Goal: Task Accomplishment & Management: Complete application form

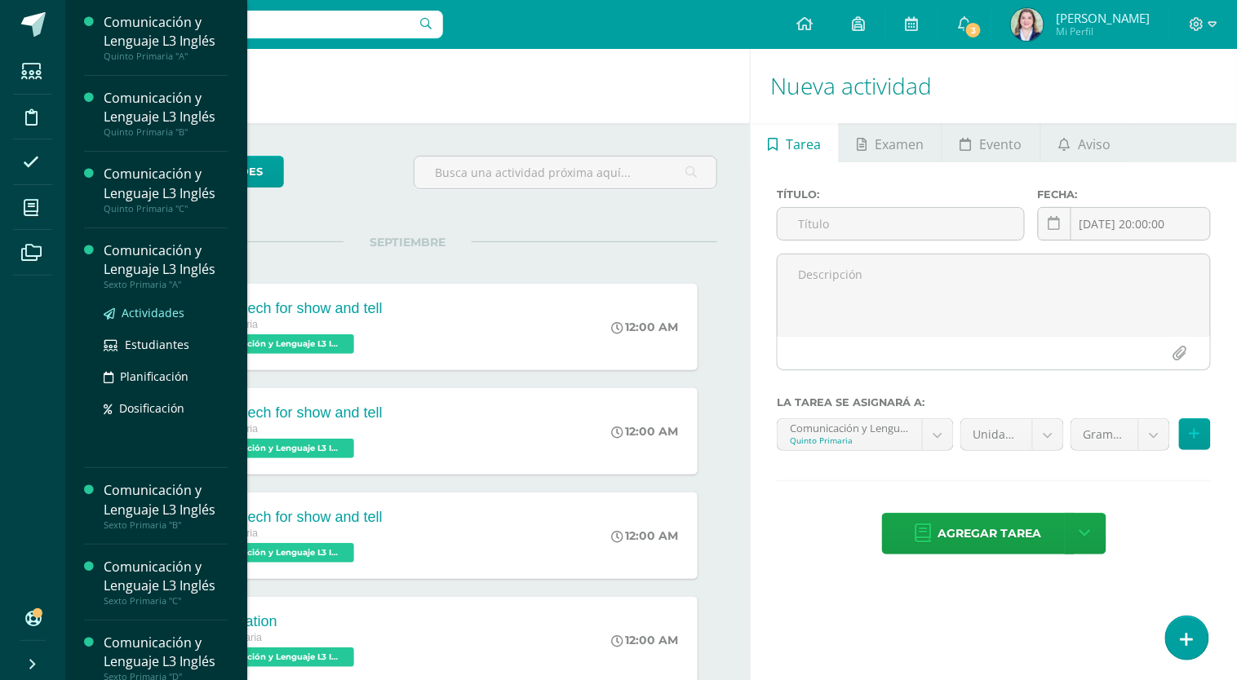
click at [148, 317] on span "Actividades" at bounding box center [153, 312] width 63 height 15
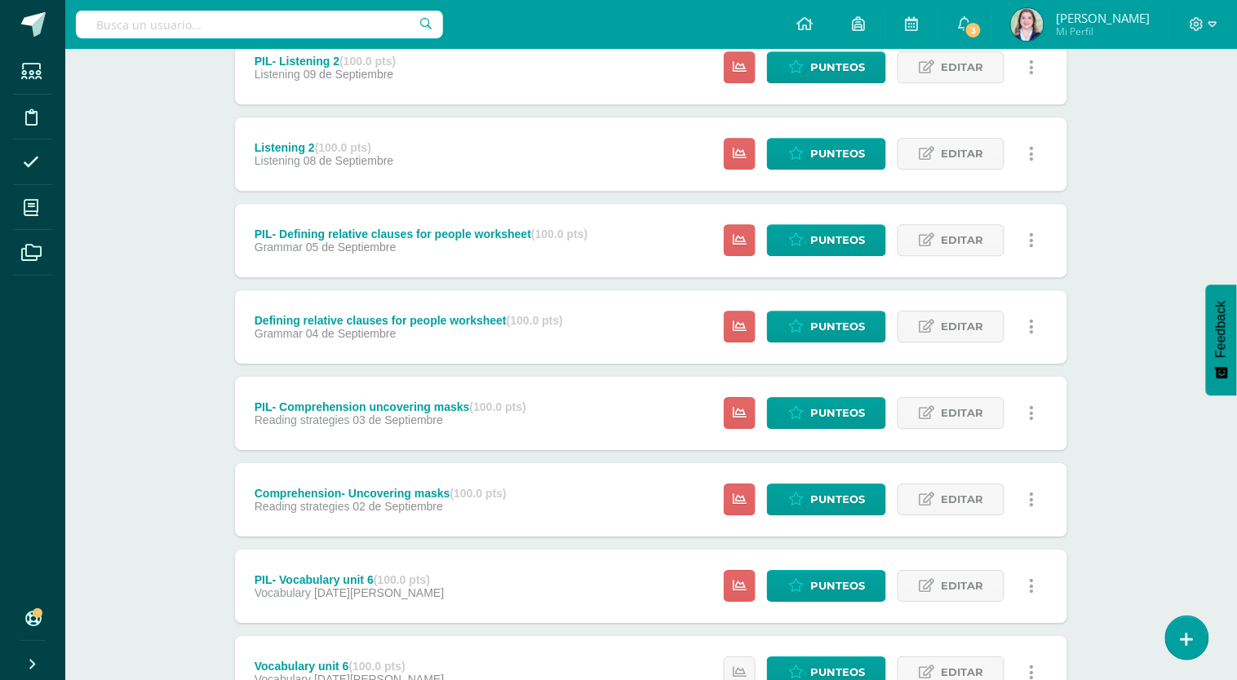
scroll to position [1374, 0]
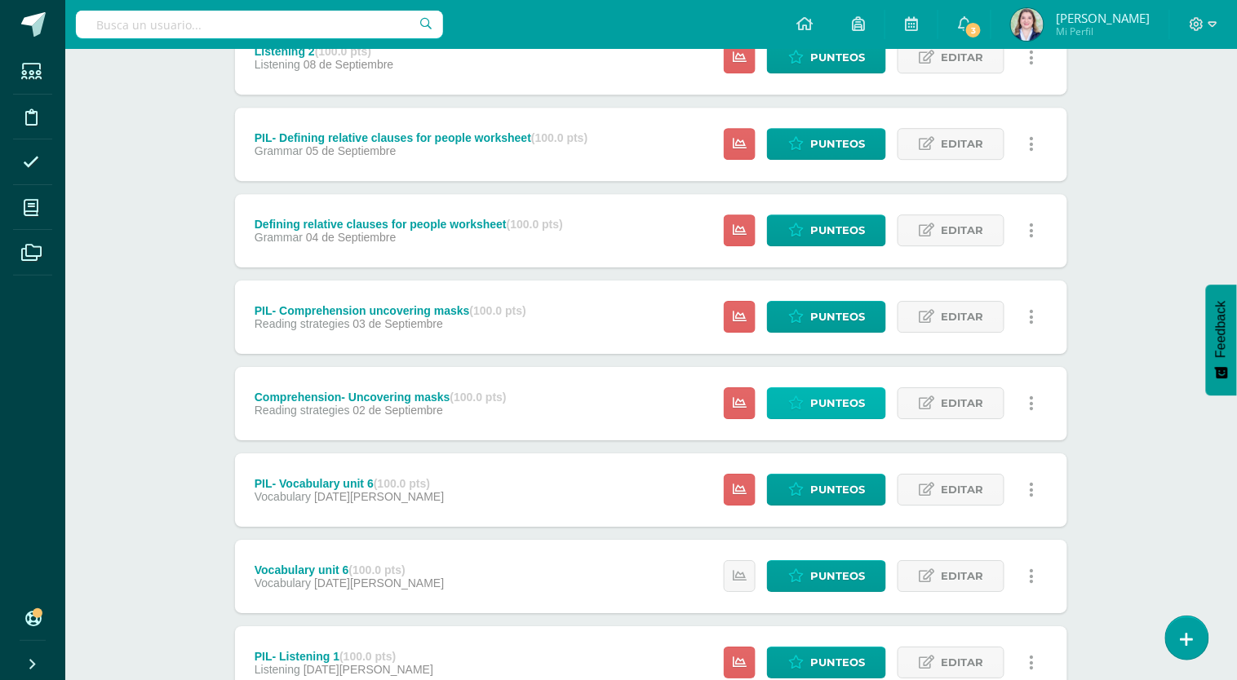
click at [840, 396] on span "Punteos" at bounding box center [837, 403] width 55 height 30
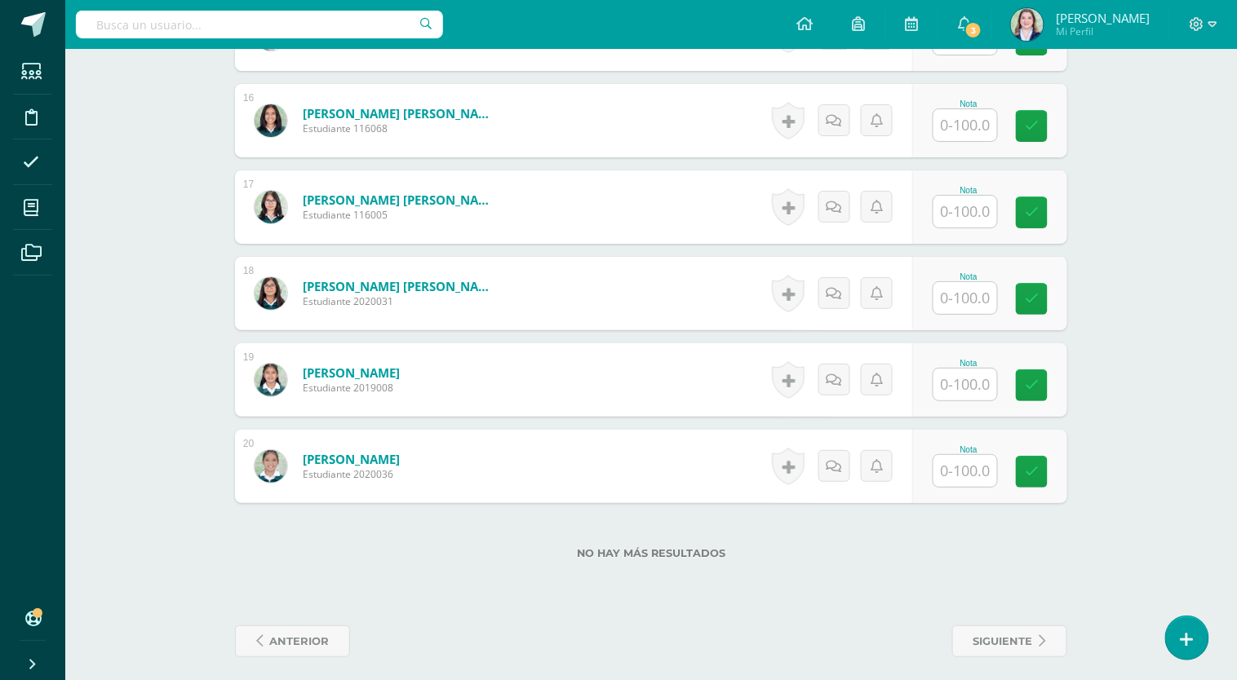
scroll to position [1804, 0]
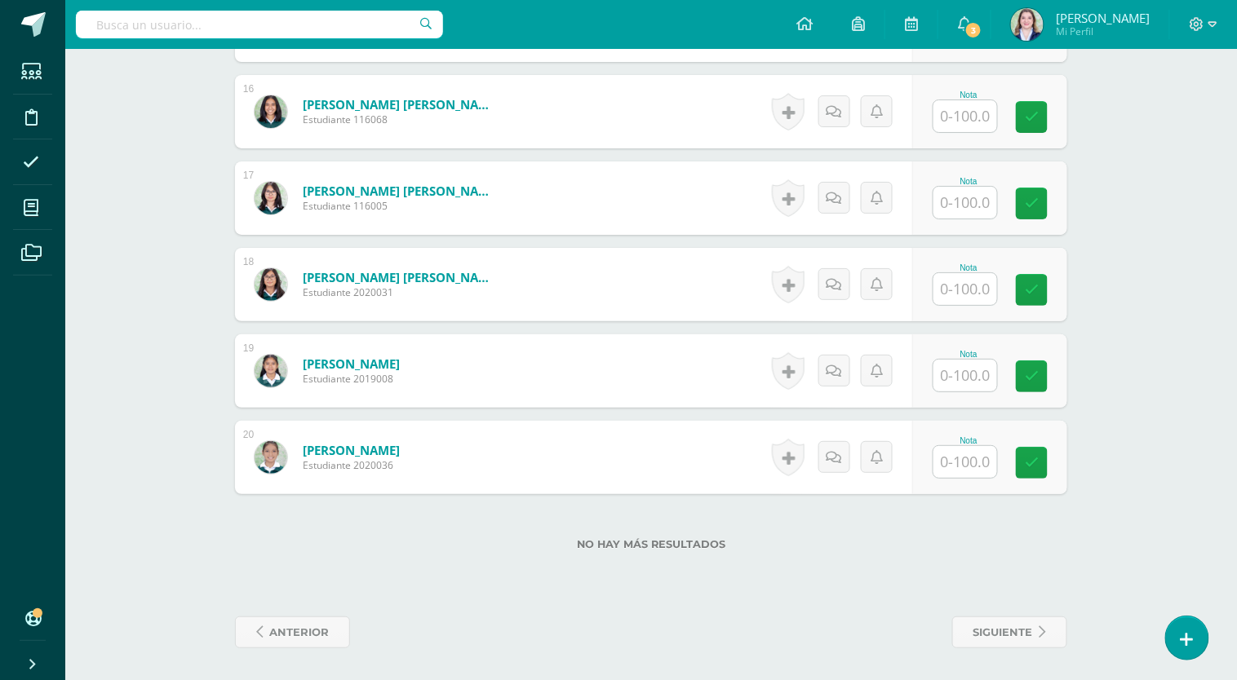
click at [966, 461] on input "text" at bounding box center [965, 462] width 64 height 32
type input "90"
click at [1038, 453] on link at bounding box center [1043, 463] width 33 height 33
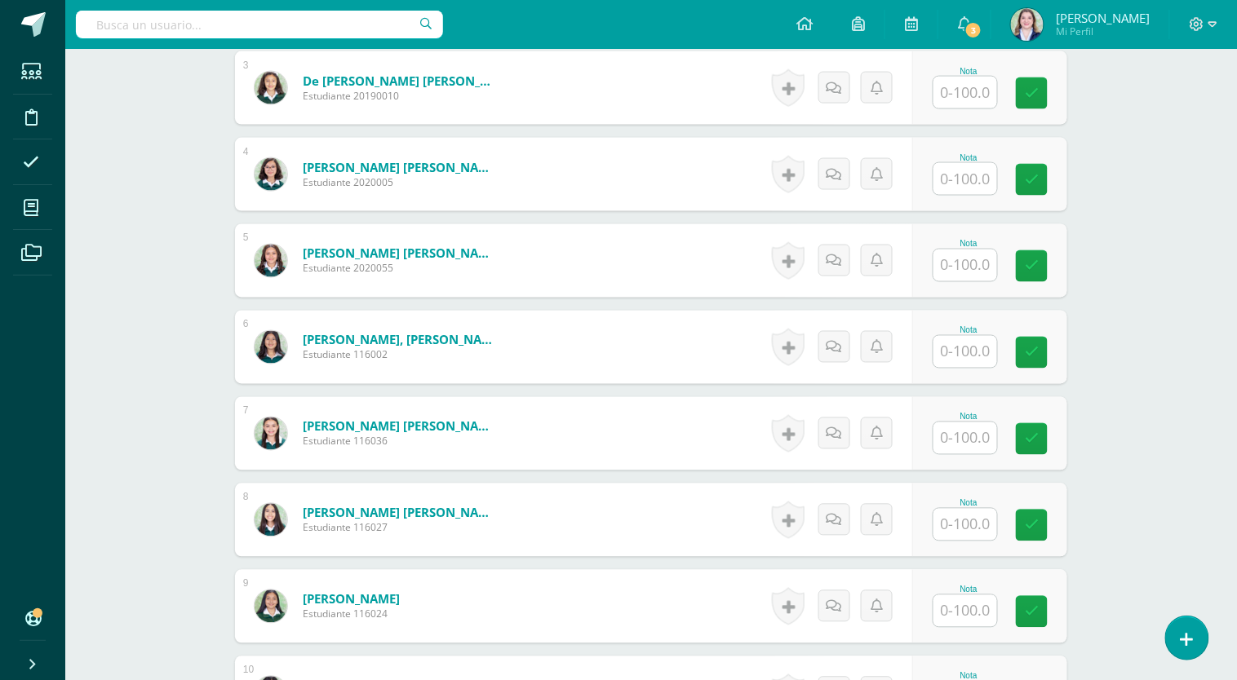
scroll to position [777, 0]
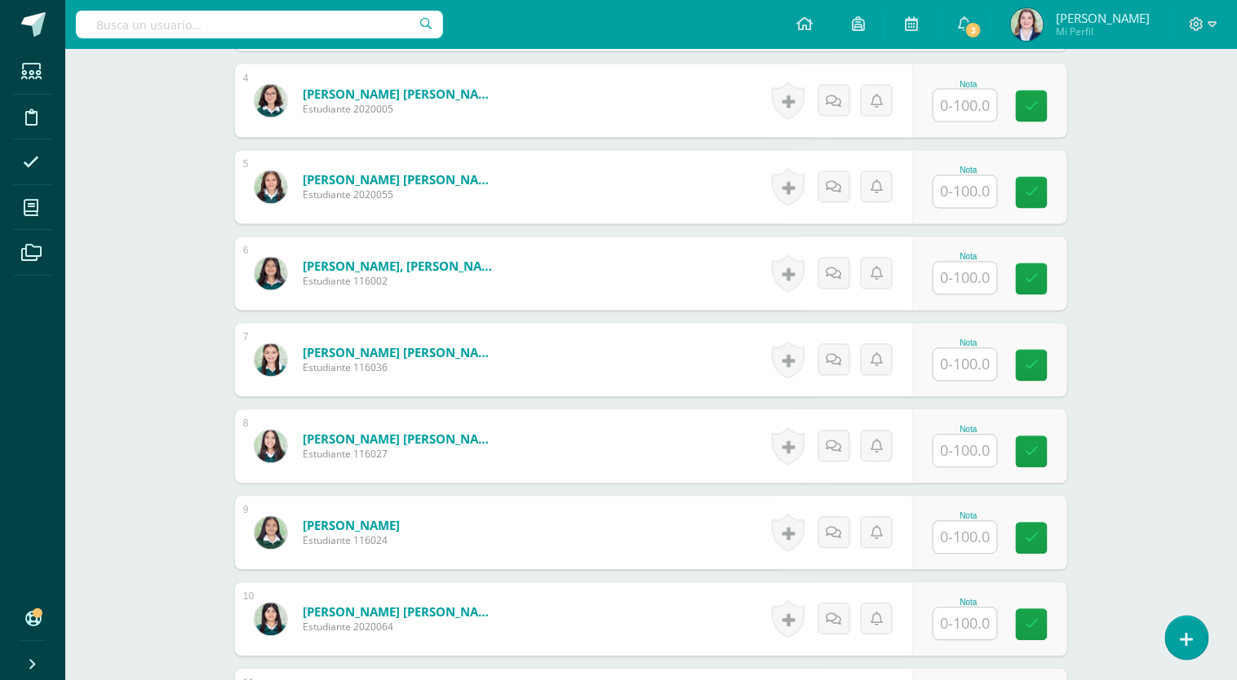
click at [966, 276] on input "text" at bounding box center [965, 279] width 64 height 32
type input "90"
click at [1050, 279] on link at bounding box center [1043, 279] width 33 height 33
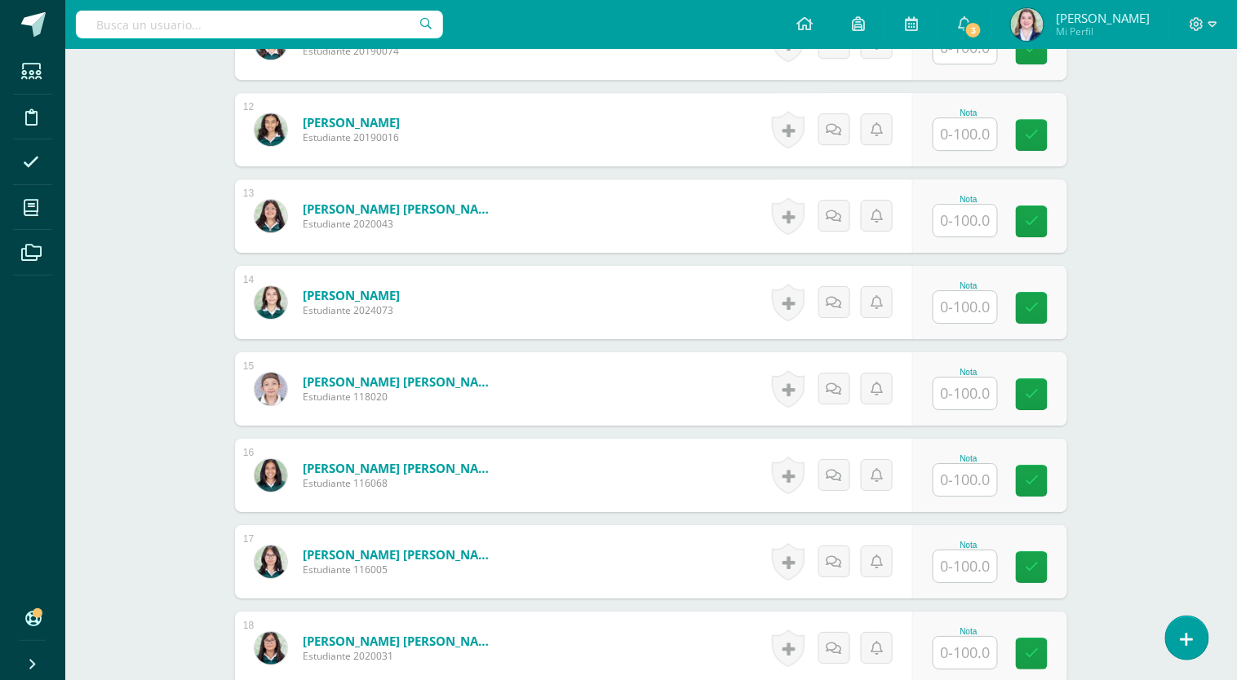
scroll to position [1635, 0]
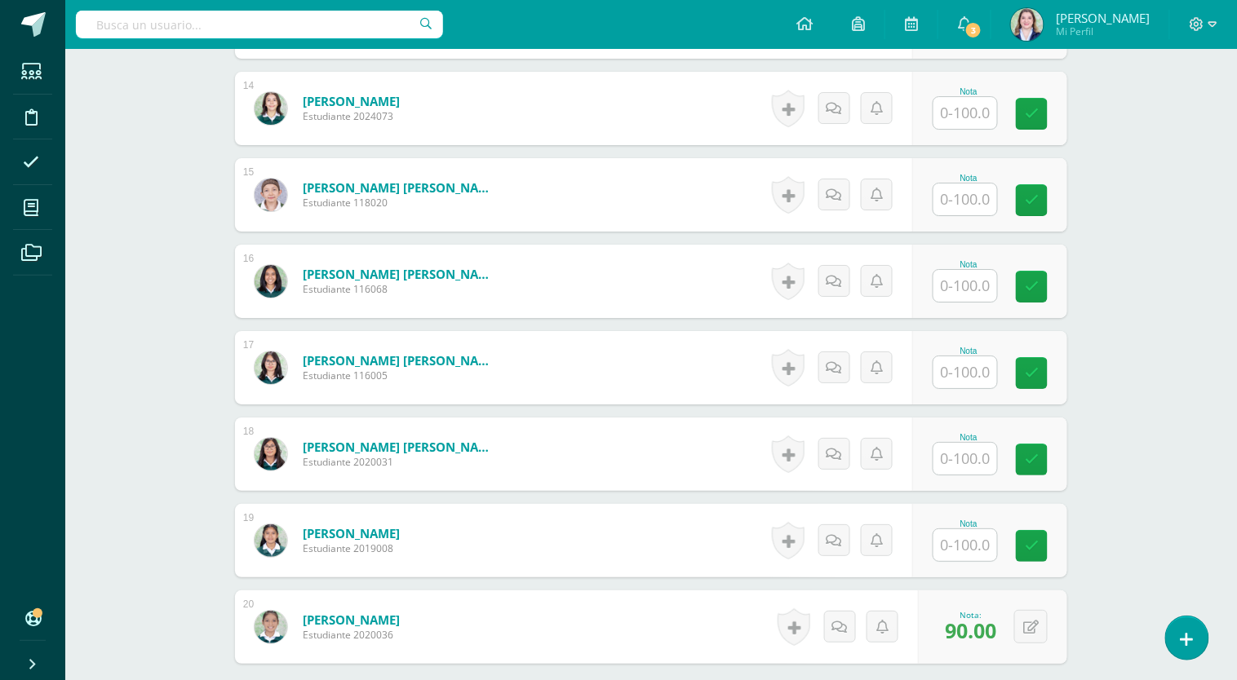
click at [974, 455] on input "text" at bounding box center [965, 459] width 64 height 32
type input "100"
click at [1042, 456] on icon at bounding box center [1043, 460] width 15 height 14
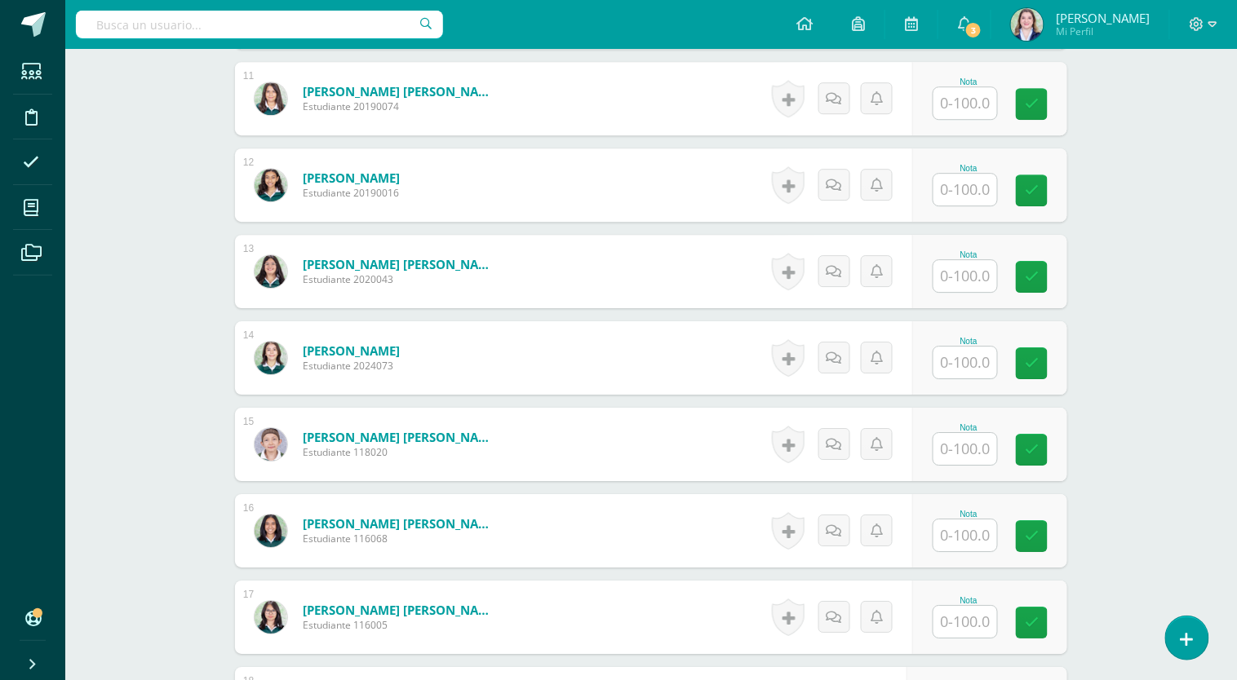
scroll to position [1195, 0]
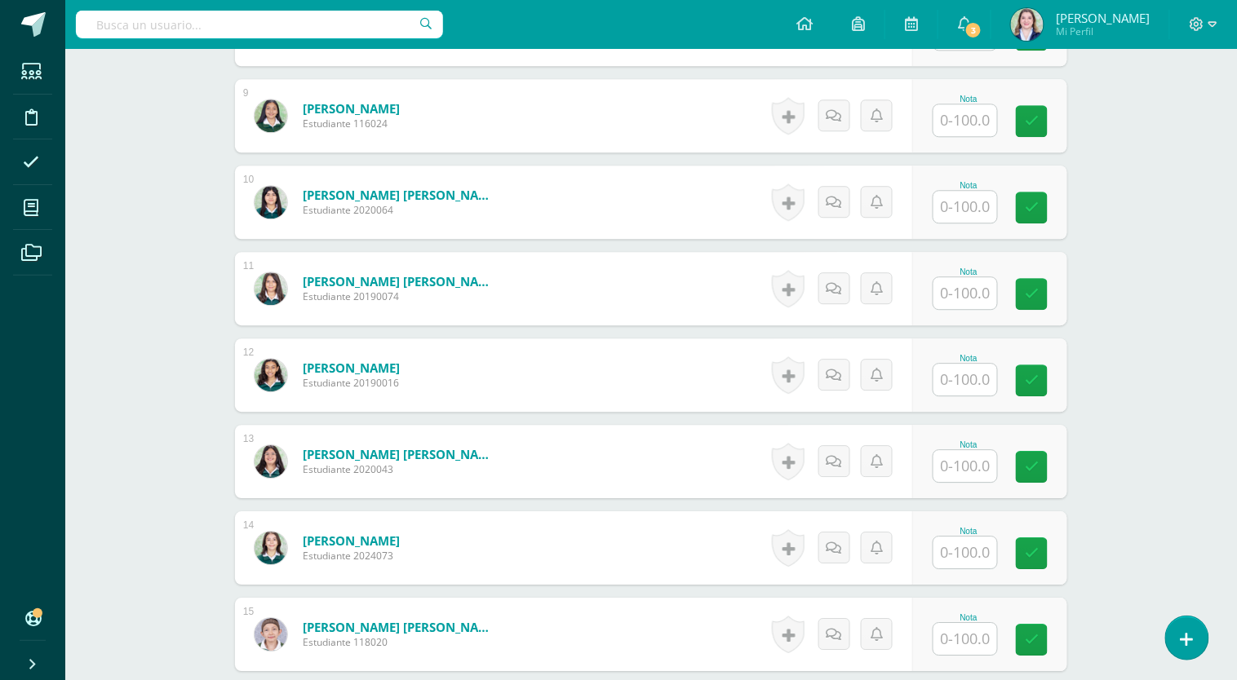
click at [976, 293] on input "text" at bounding box center [965, 293] width 64 height 32
type input "100"
click at [1037, 290] on icon at bounding box center [1043, 294] width 15 height 14
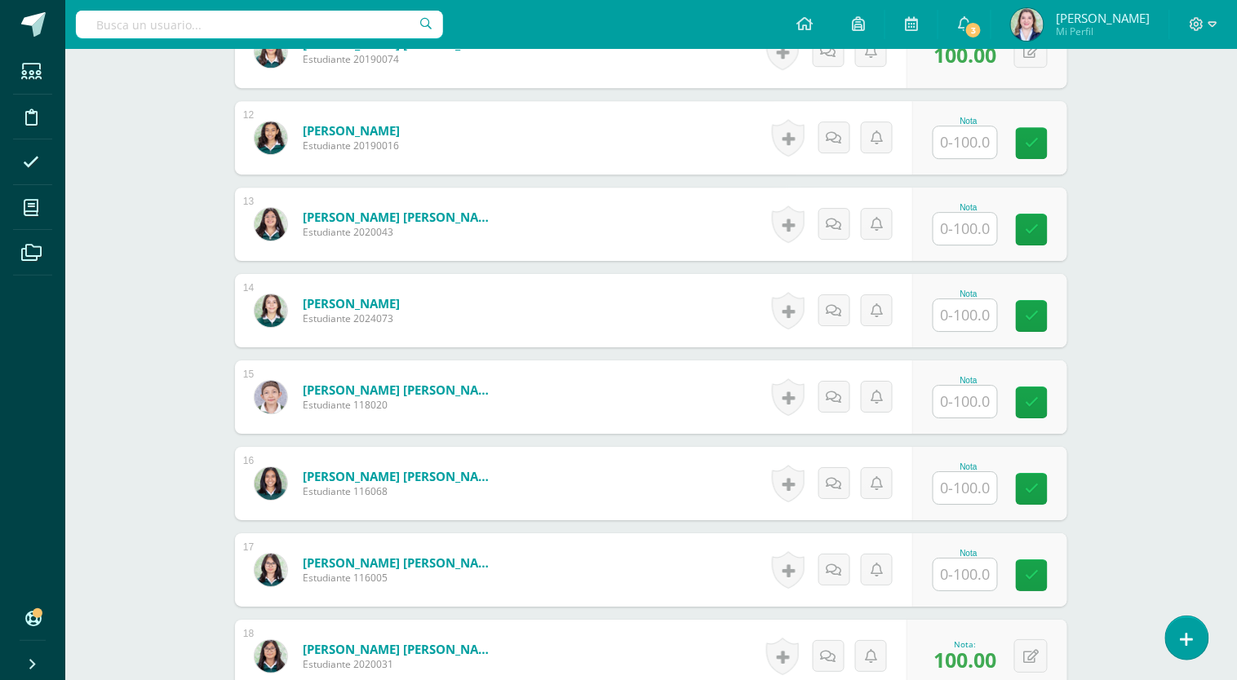
scroll to position [1449, 0]
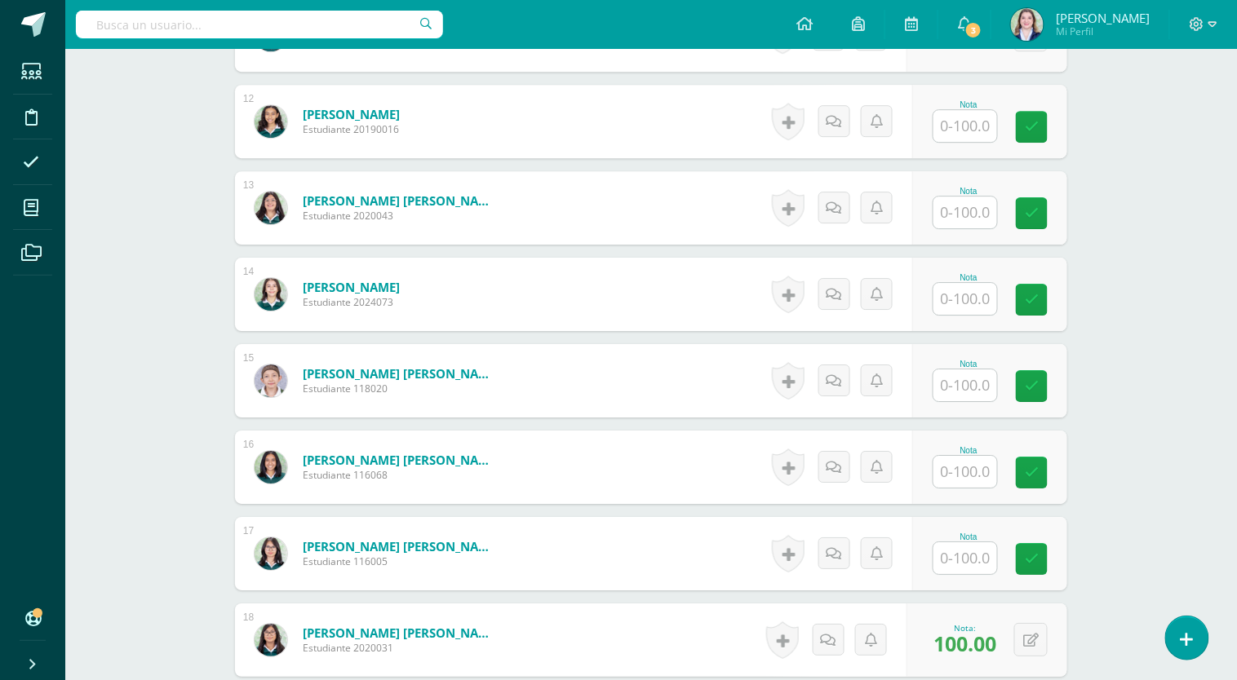
click at [954, 395] on input "text" at bounding box center [965, 385] width 64 height 32
type input "90"
click at [1045, 386] on icon at bounding box center [1043, 386] width 15 height 14
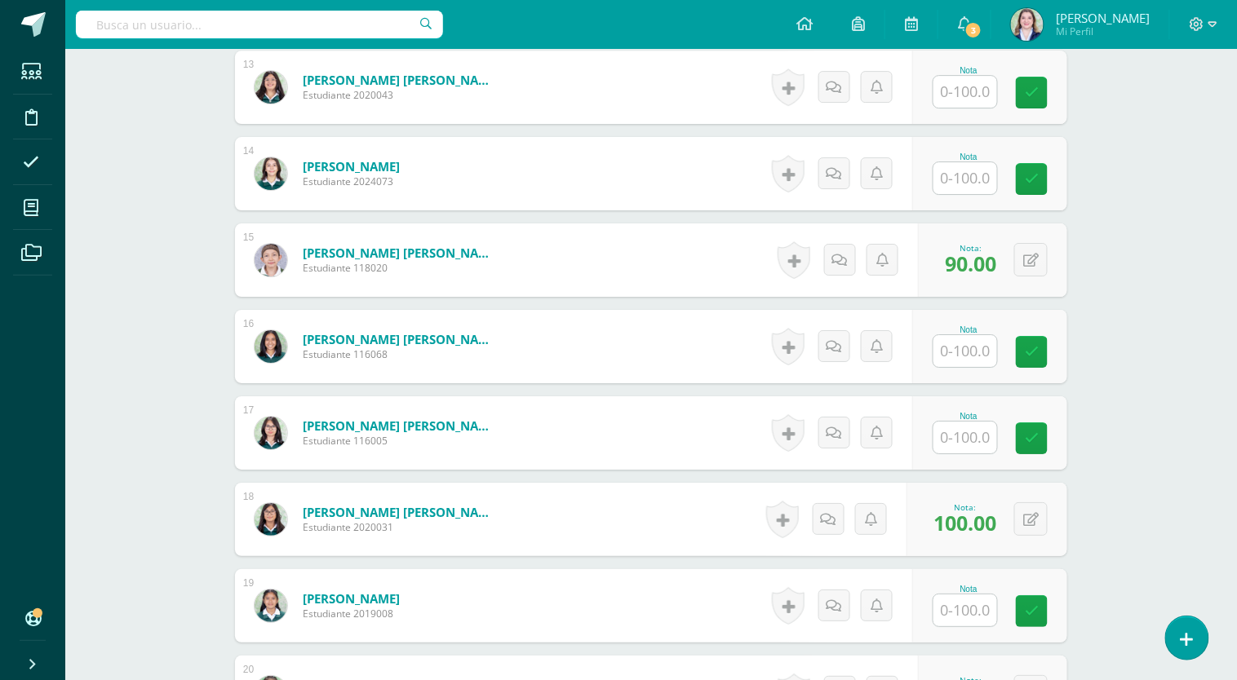
scroll to position [1568, 0]
click at [964, 179] on input "text" at bounding box center [965, 179] width 64 height 32
type input "95"
click at [1042, 195] on link at bounding box center [1043, 180] width 33 height 33
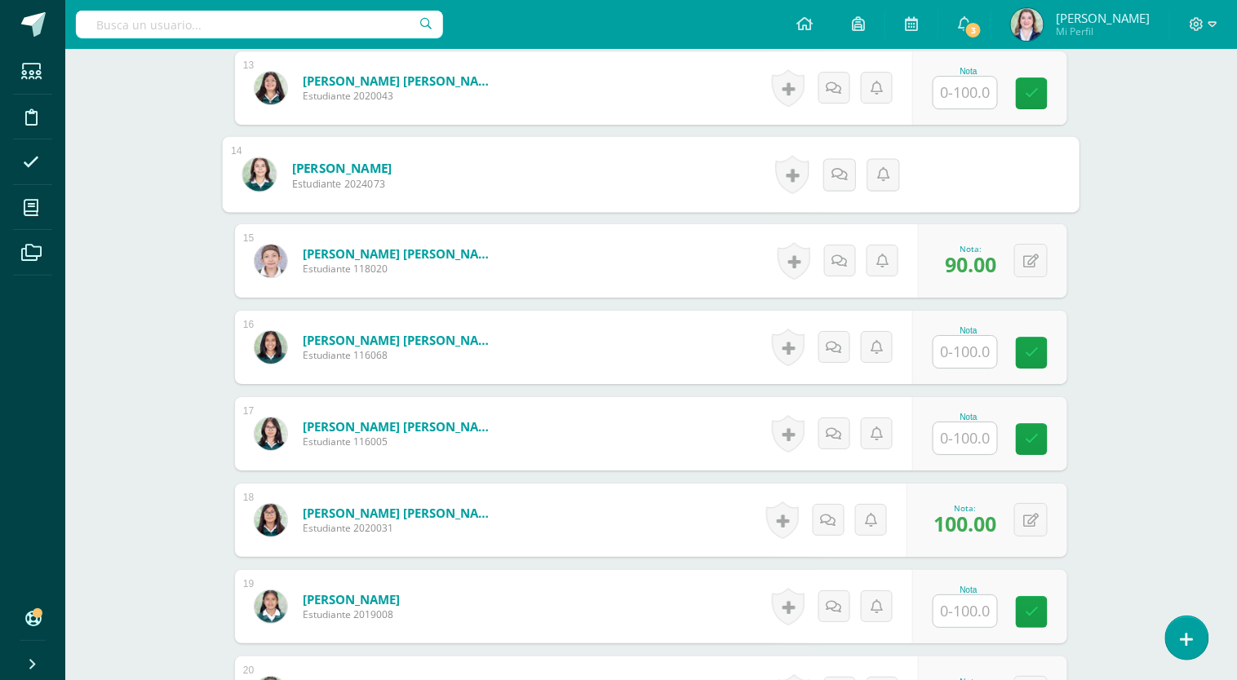
click at [0, 0] on div "0 [GEOGRAPHIC_DATA] Logros obtenidos Aún no hay logros agregados Nota: N/A" at bounding box center [0, 0] width 0 height 0
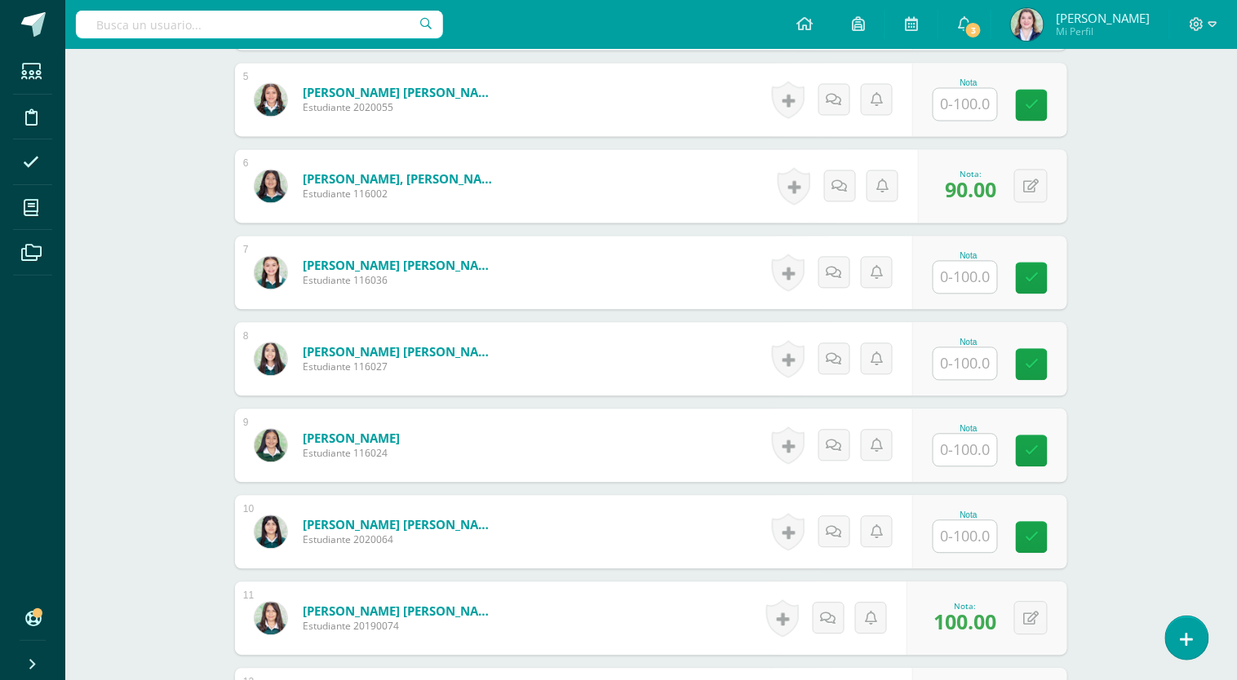
scroll to position [861, 0]
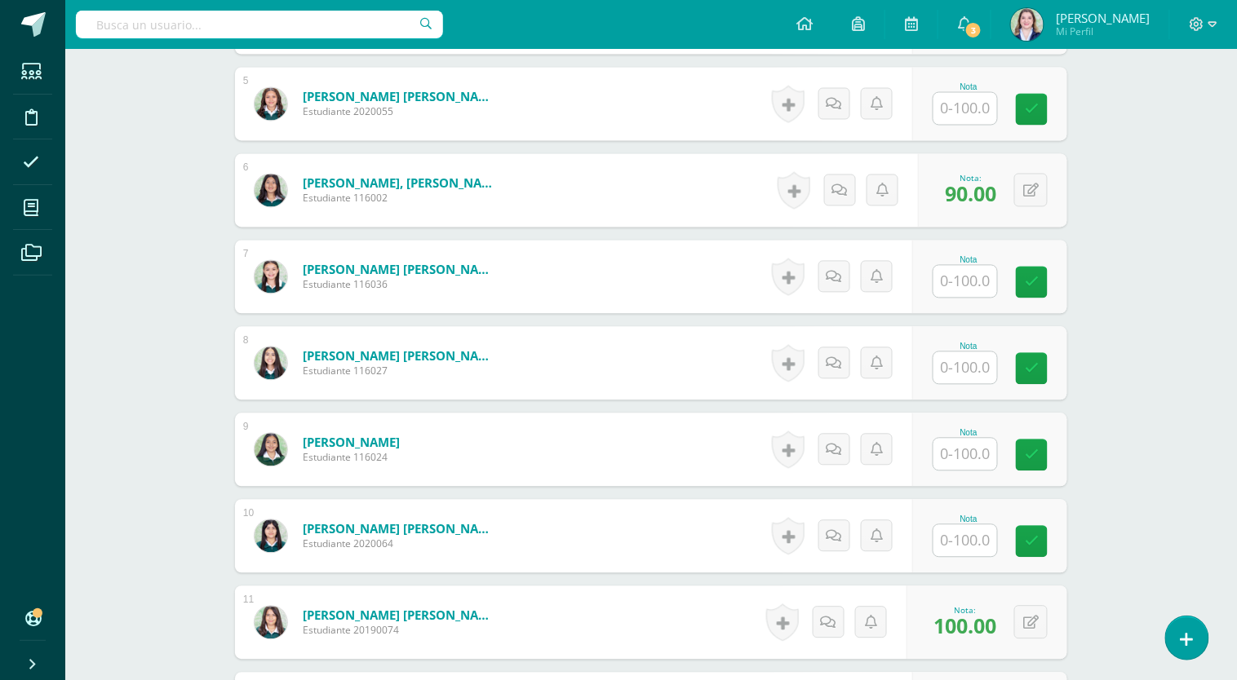
click at [976, 115] on input "text" at bounding box center [965, 109] width 64 height 32
type input "90"
click at [1041, 114] on icon at bounding box center [1043, 110] width 15 height 14
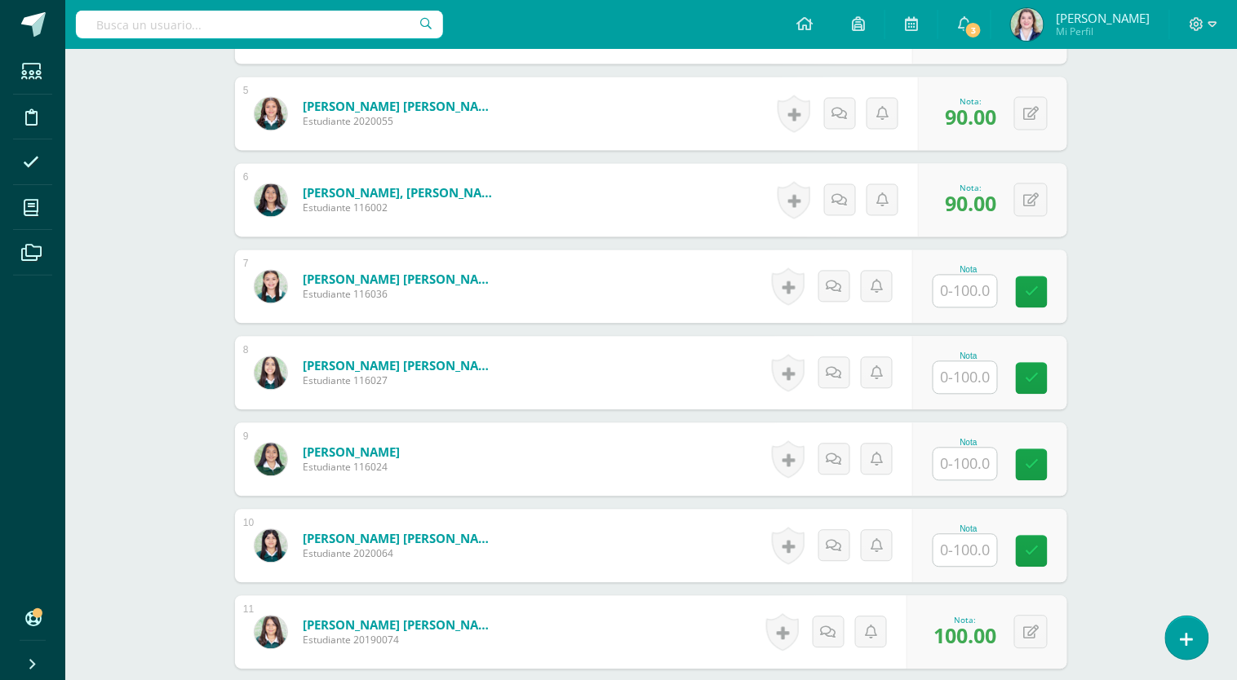
scroll to position [338, 0]
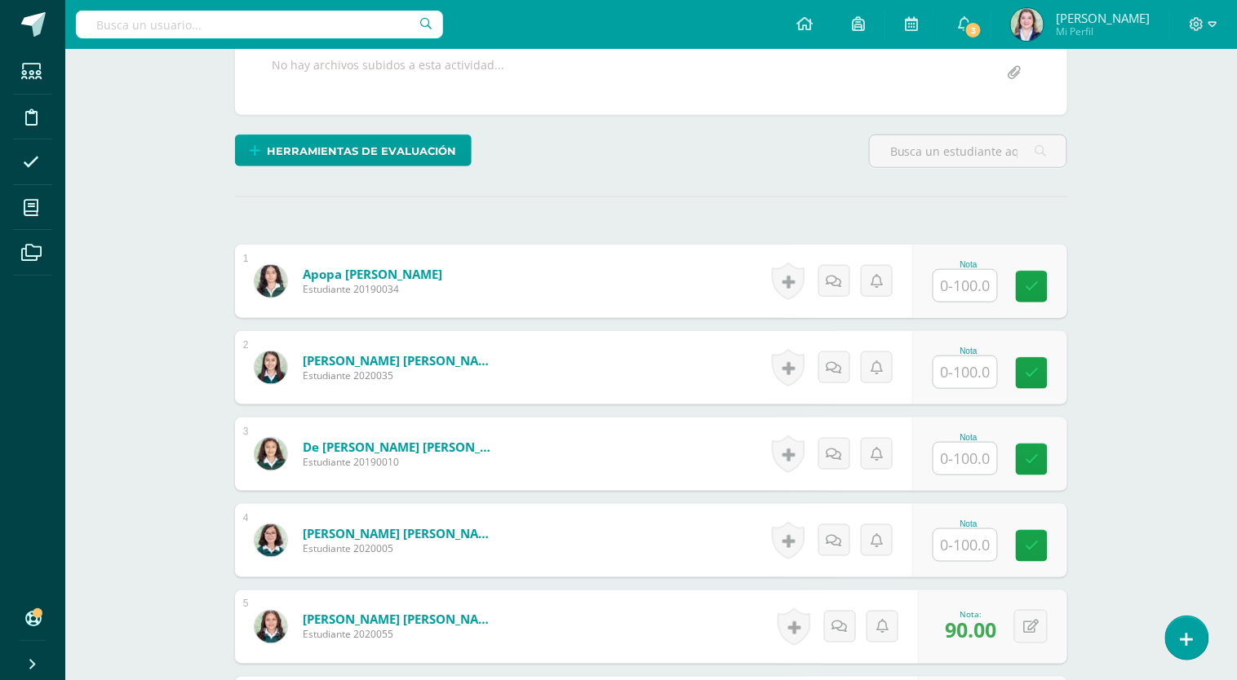
click at [983, 283] on input "text" at bounding box center [965, 286] width 64 height 32
type input "100"
click at [1052, 286] on link at bounding box center [1043, 287] width 33 height 33
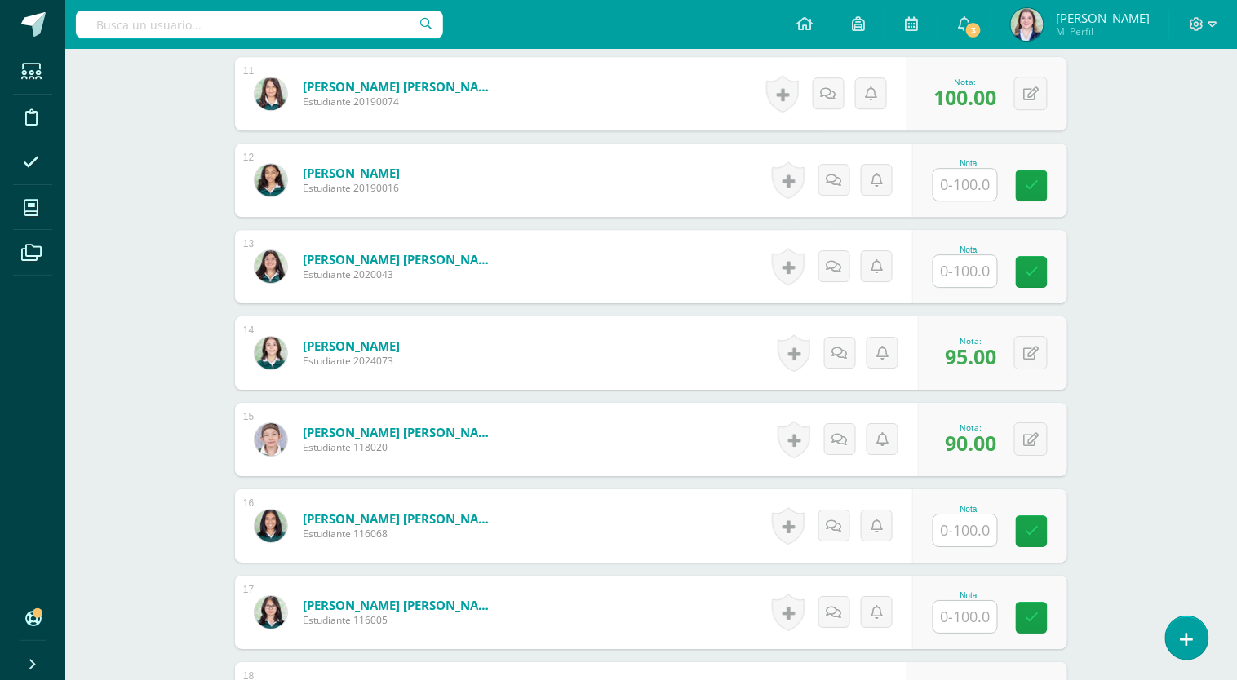
scroll to position [1473, 0]
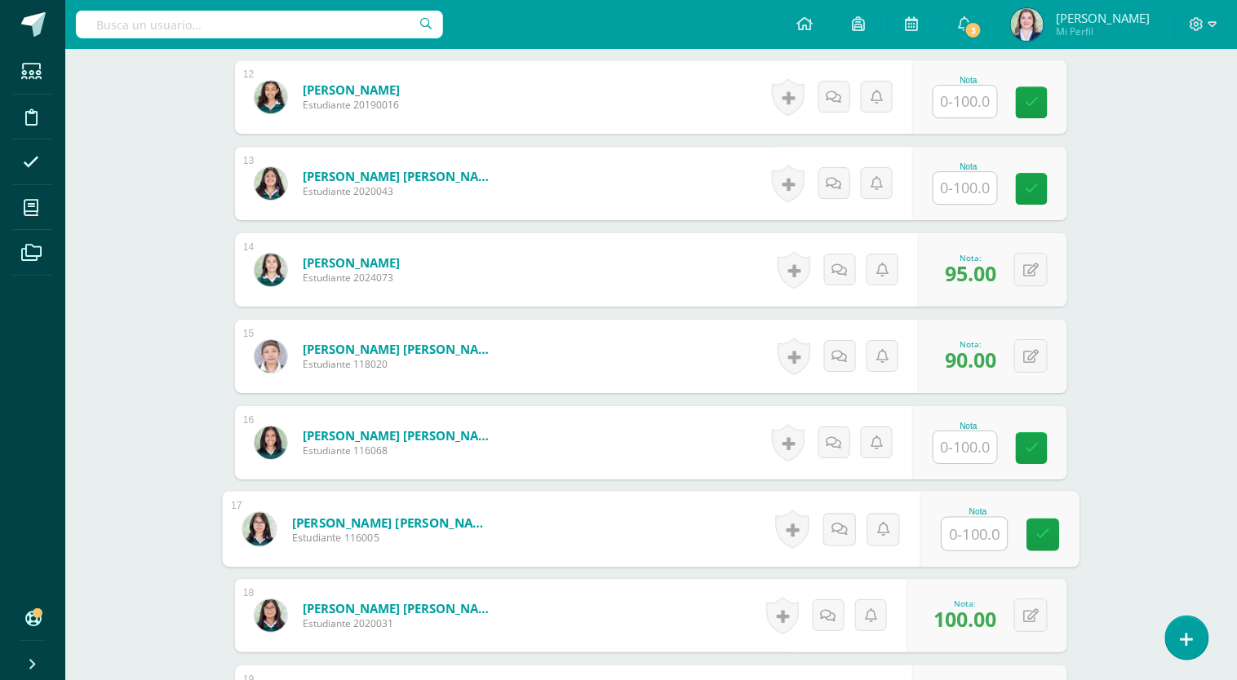
click at [955, 536] on input "text" at bounding box center [974, 534] width 65 height 33
type input "100"
click at [1038, 533] on icon at bounding box center [1043, 535] width 15 height 14
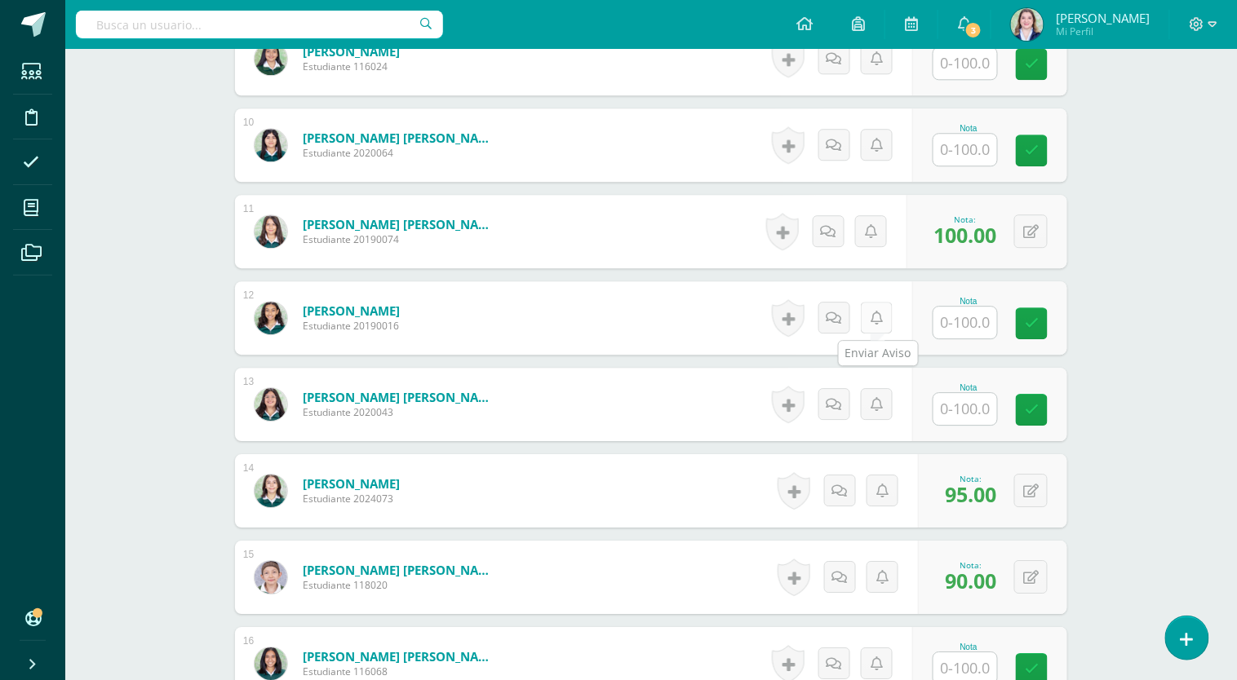
scroll to position [1144, 0]
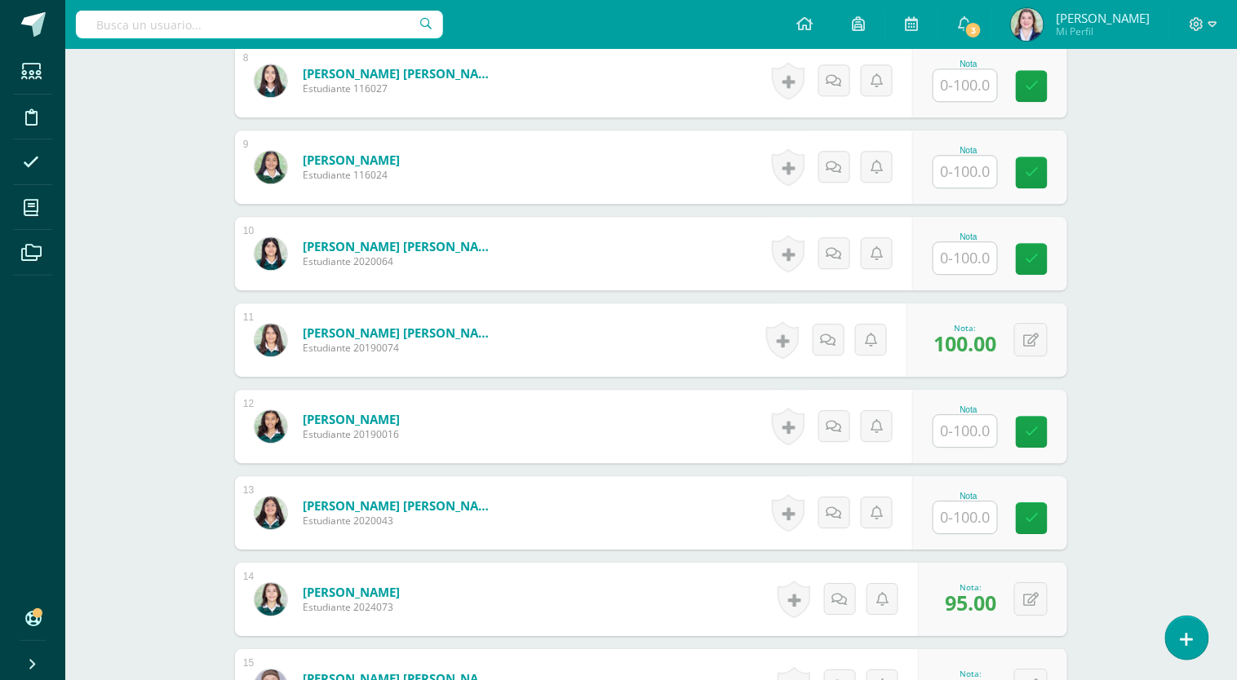
click at [950, 174] on input "text" at bounding box center [965, 172] width 64 height 32
type input "95"
click at [1047, 168] on icon at bounding box center [1043, 173] width 15 height 14
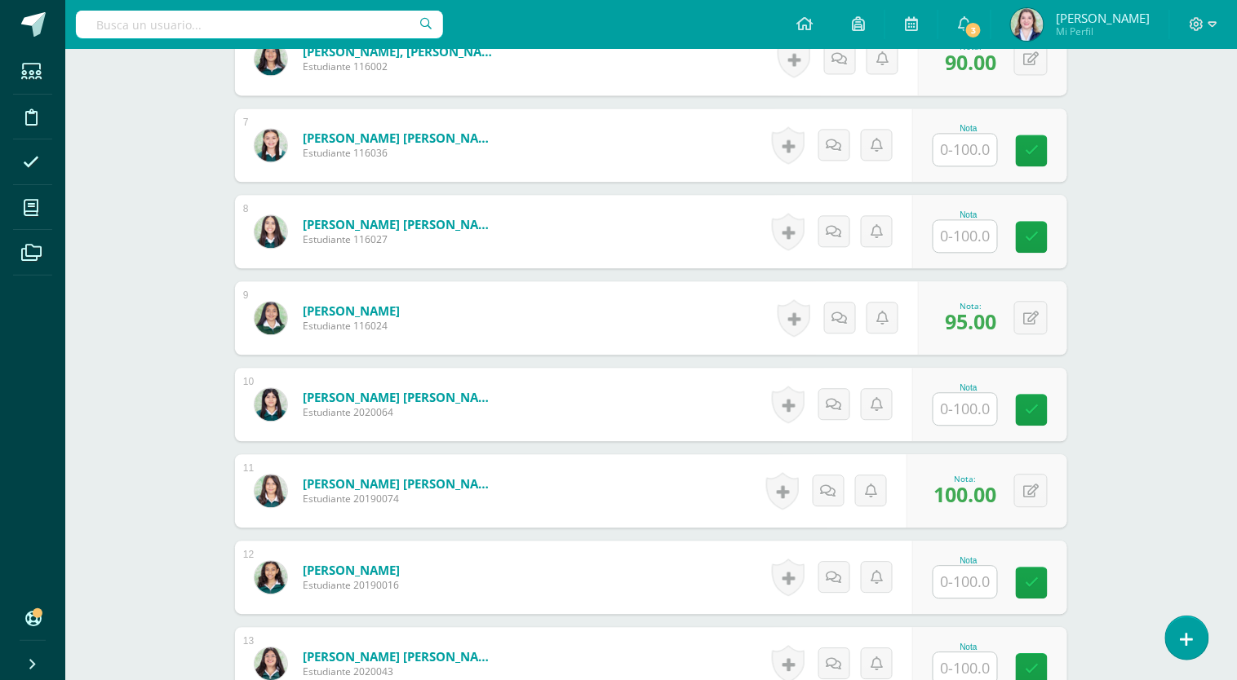
scroll to position [984, 0]
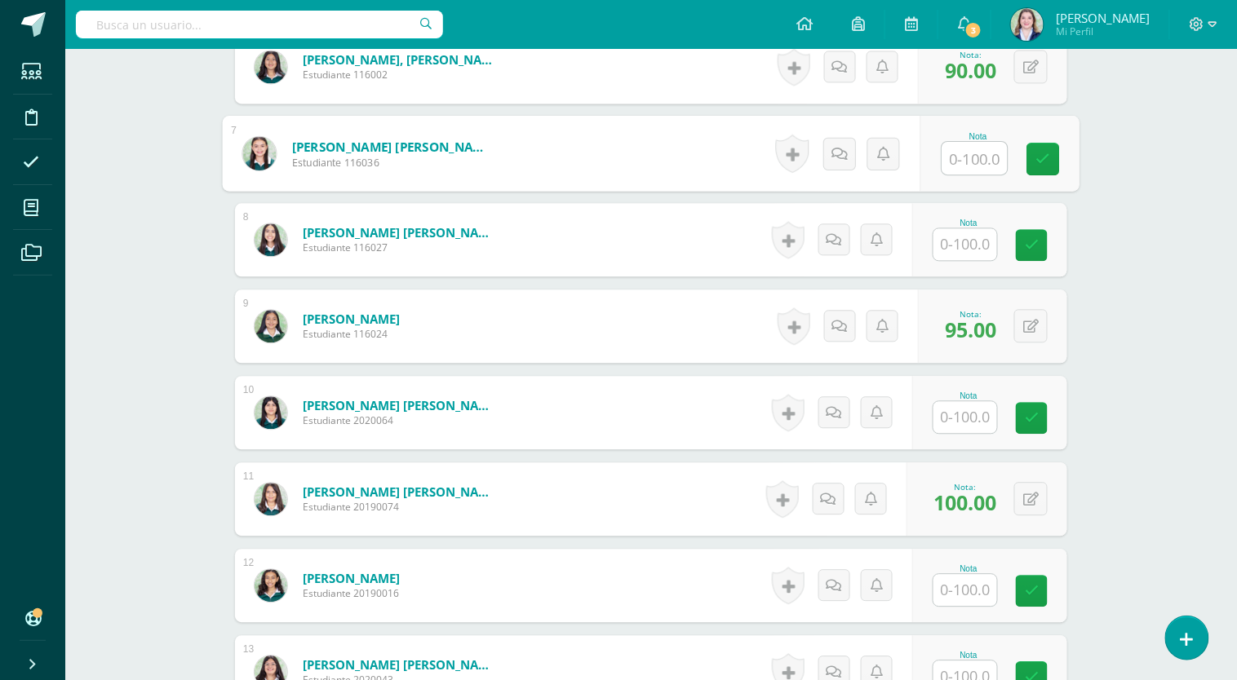
click at [950, 161] on input "text" at bounding box center [974, 158] width 65 height 33
type input "100"
click at [1049, 161] on icon at bounding box center [1043, 159] width 15 height 14
click at [953, 243] on input "text" at bounding box center [965, 244] width 64 height 32
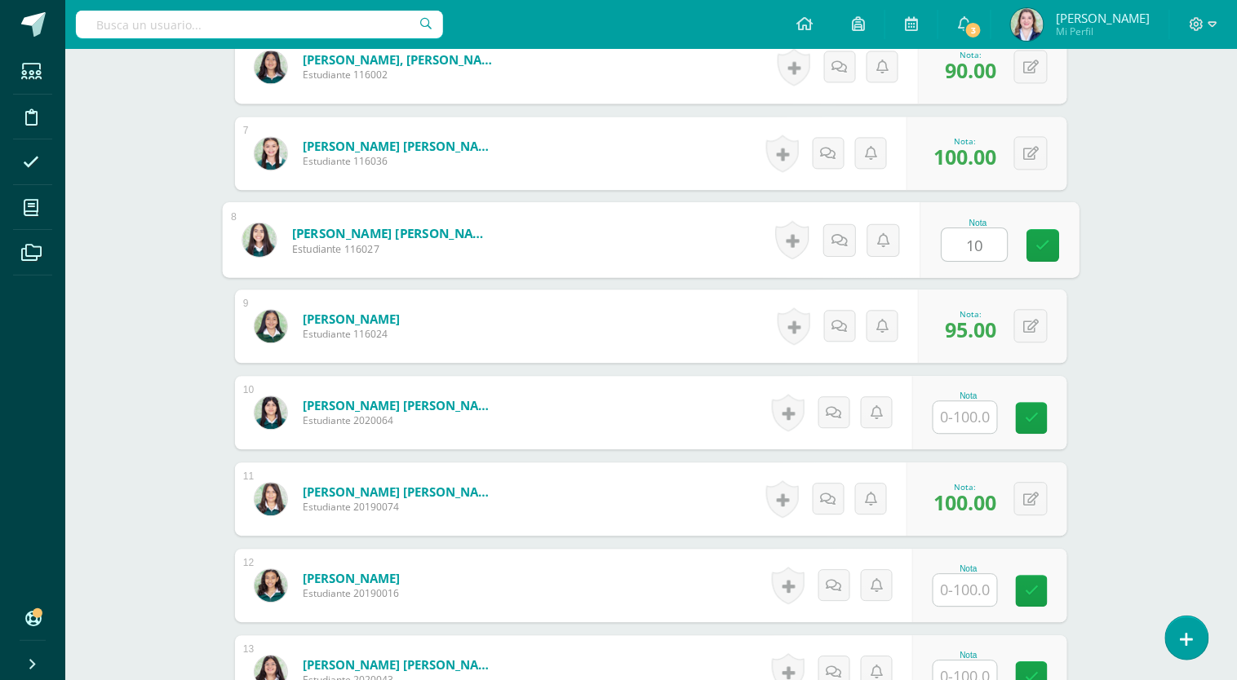
type input "100"
click at [1039, 246] on icon at bounding box center [1043, 245] width 15 height 14
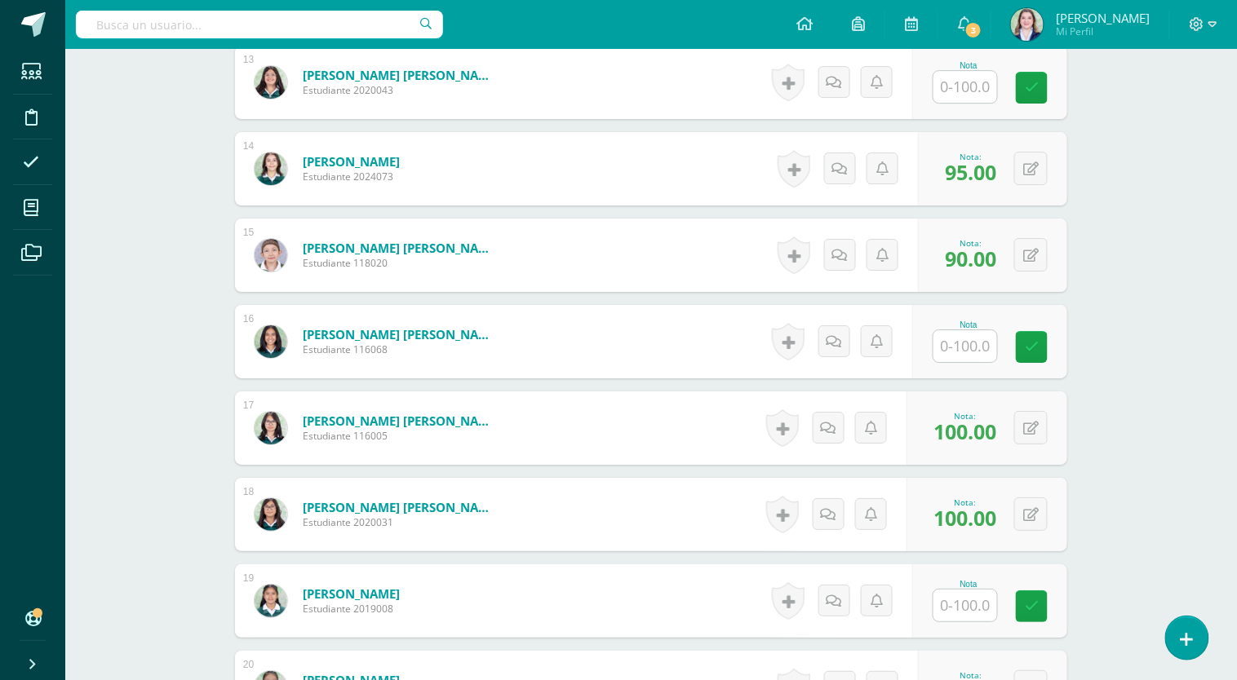
scroll to position [1583, 0]
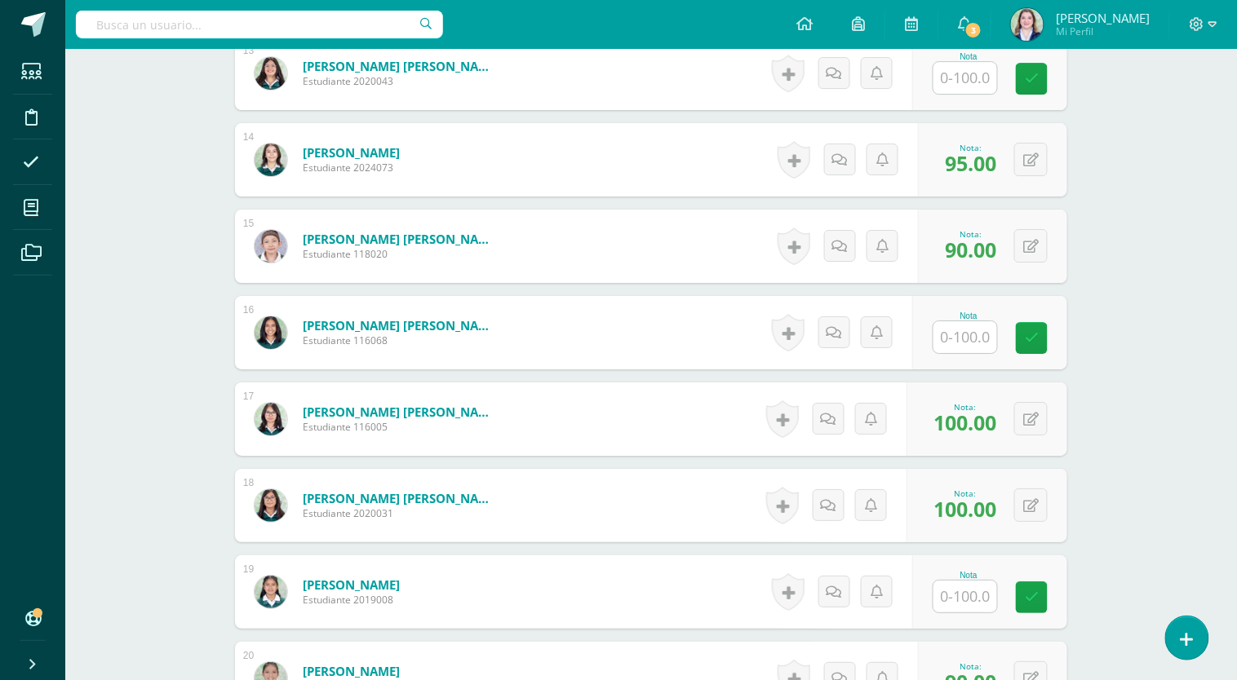
click at [970, 591] on input "text" at bounding box center [965, 597] width 64 height 32
type input "70"
click at [1046, 593] on icon at bounding box center [1043, 598] width 15 height 14
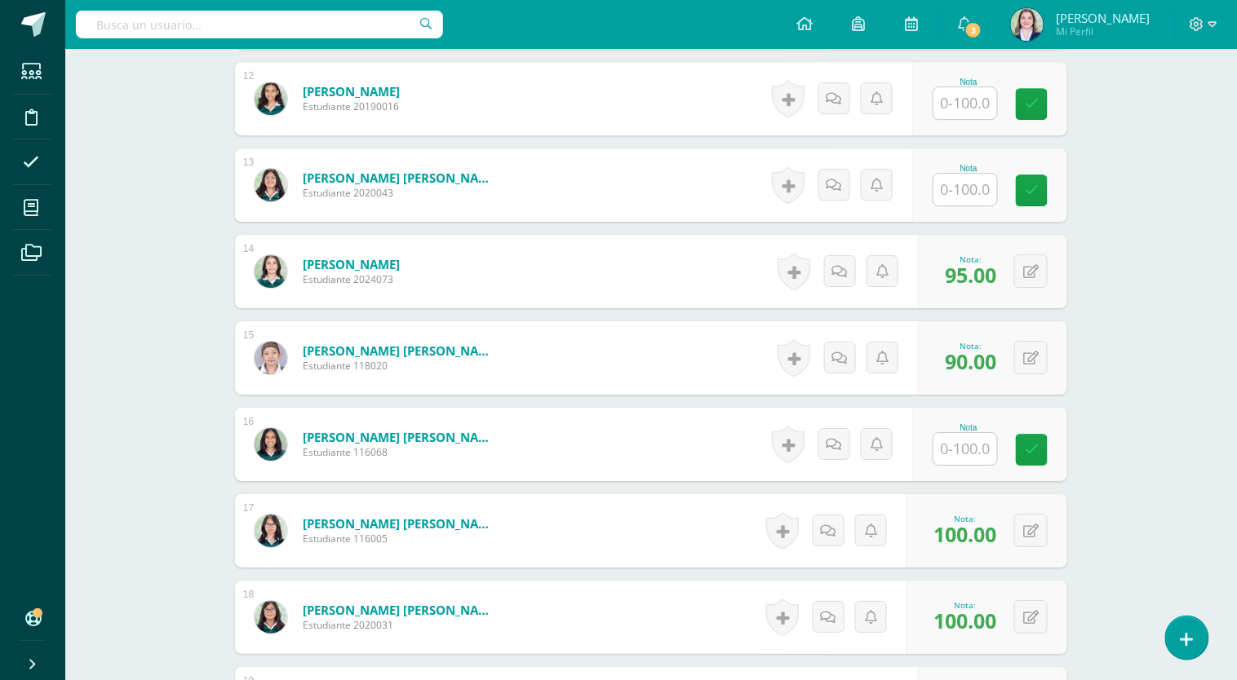
scroll to position [1332, 0]
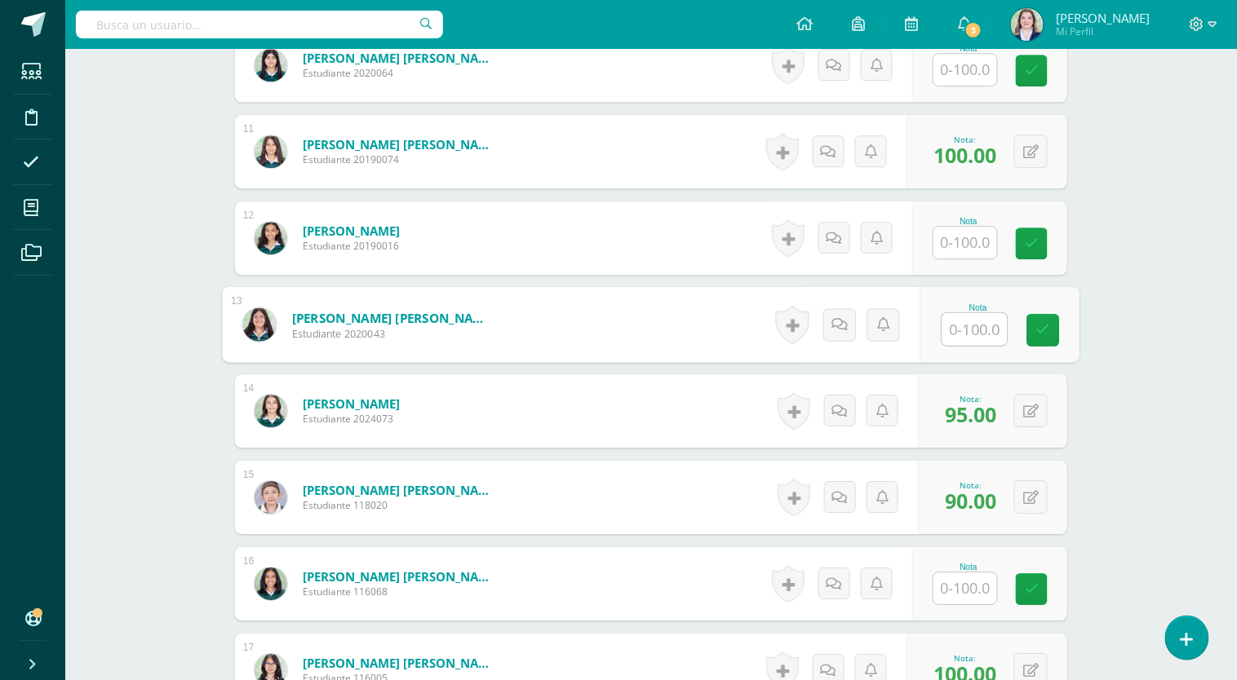
click at [951, 321] on input "text" at bounding box center [974, 329] width 65 height 33
type input "85"
click at [1055, 329] on link at bounding box center [1043, 330] width 33 height 33
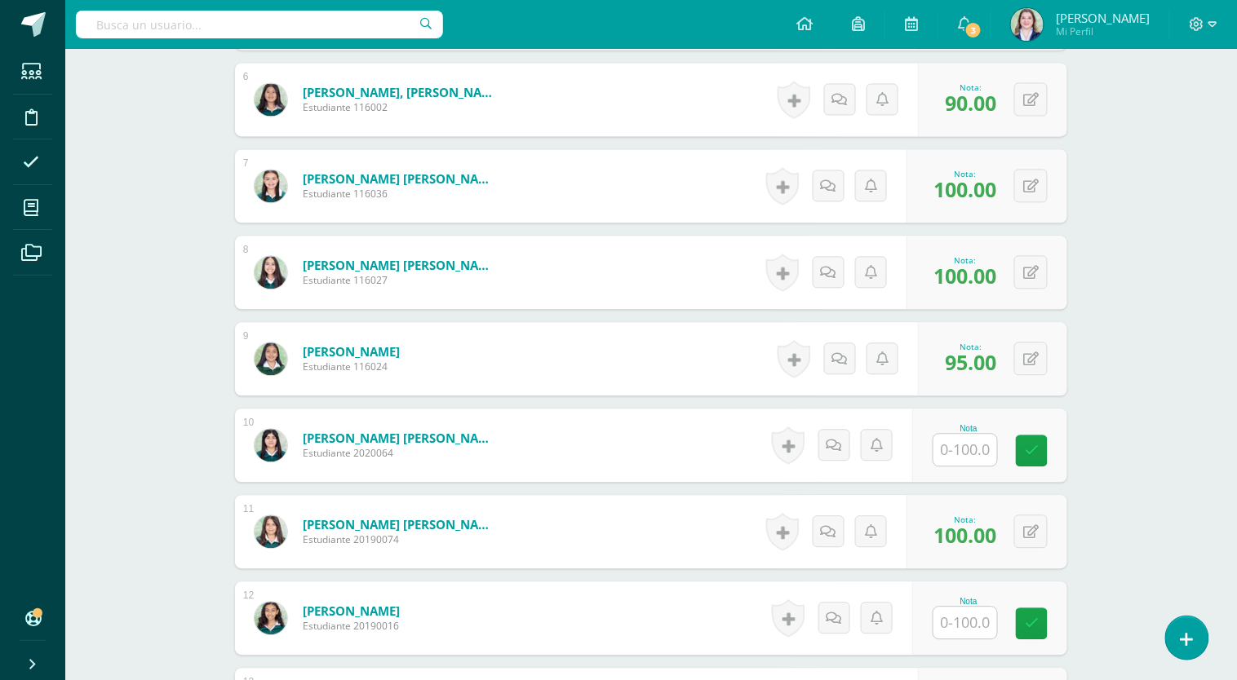
scroll to position [956, 0]
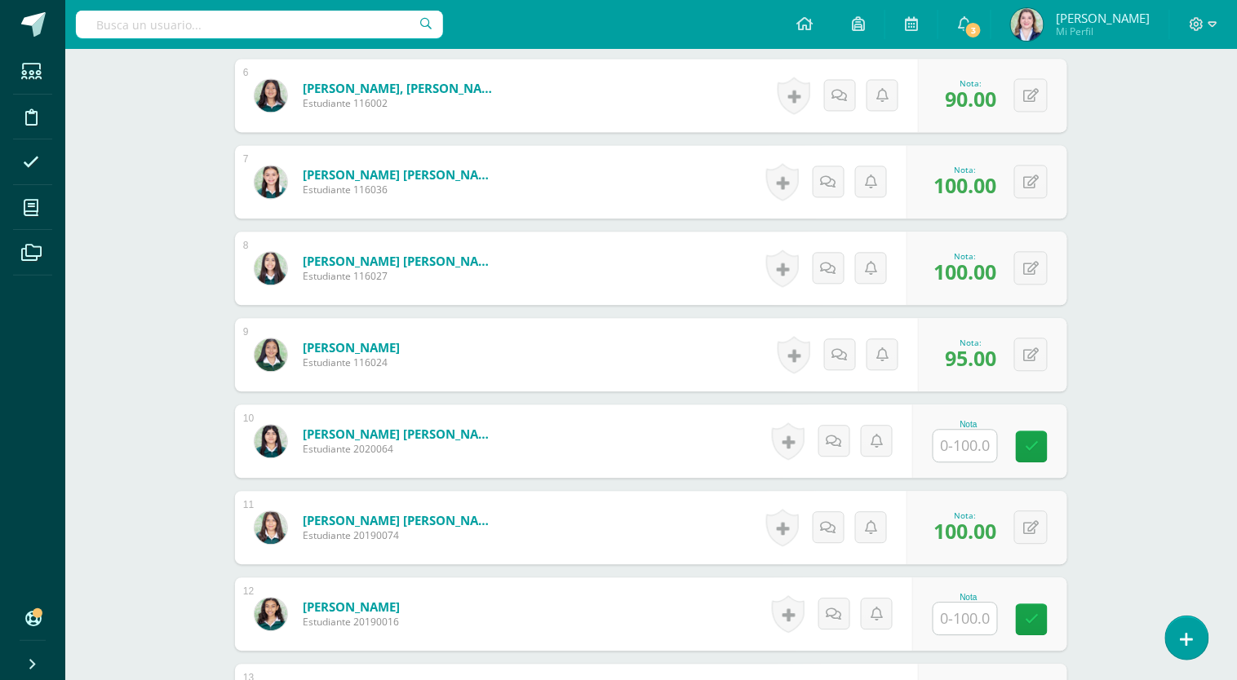
click at [971, 443] on input "text" at bounding box center [965, 446] width 64 height 32
type input "90"
click at [1040, 442] on icon at bounding box center [1043, 447] width 15 height 14
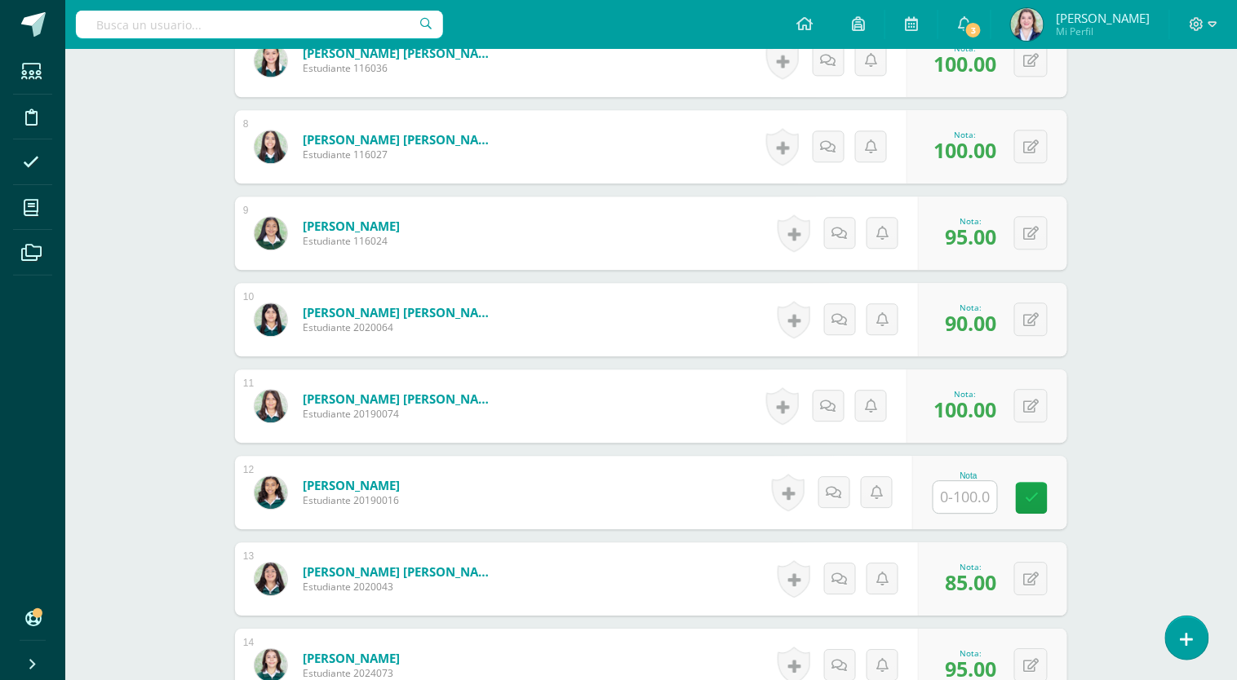
scroll to position [1116, 0]
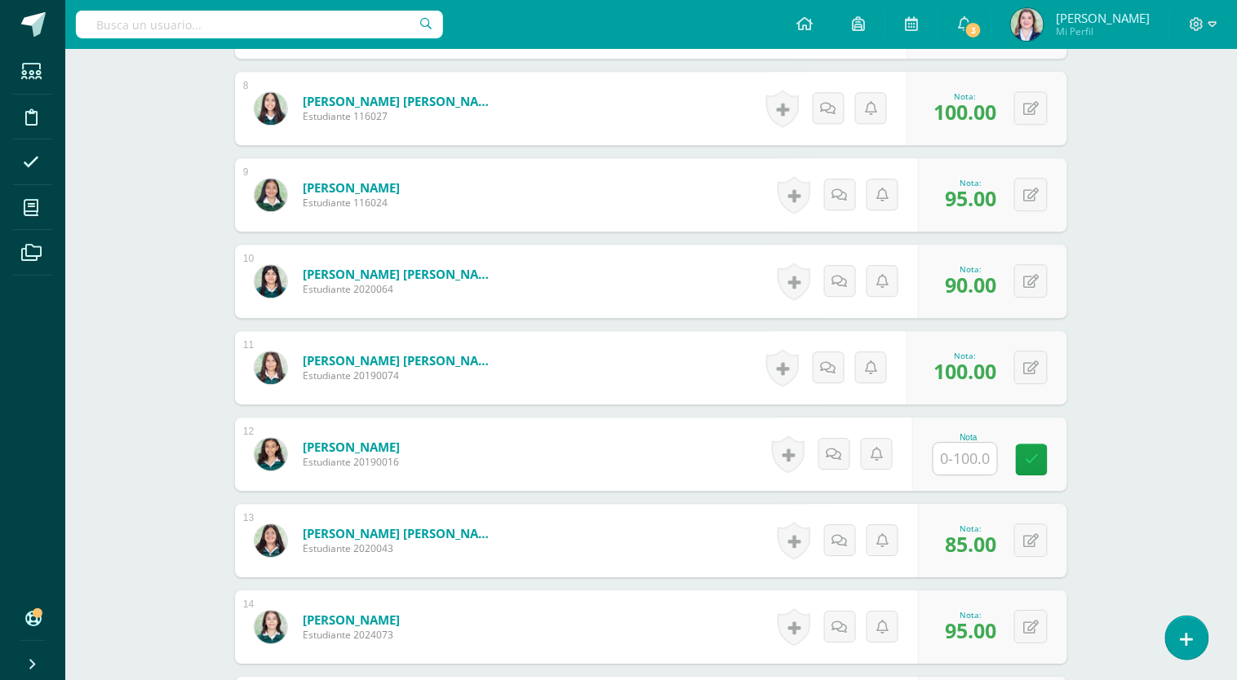
click at [973, 466] on input "text" at bounding box center [965, 459] width 64 height 32
type input "95"
click at [1042, 462] on icon at bounding box center [1043, 460] width 15 height 14
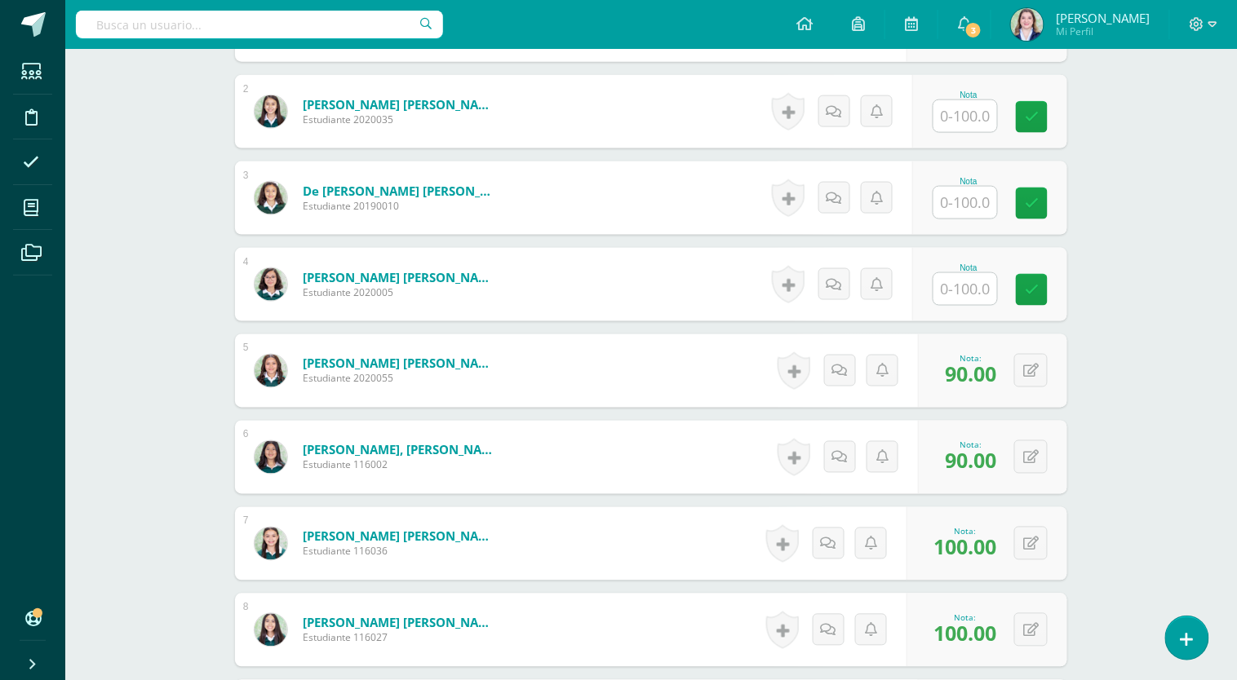
scroll to position [535, 0]
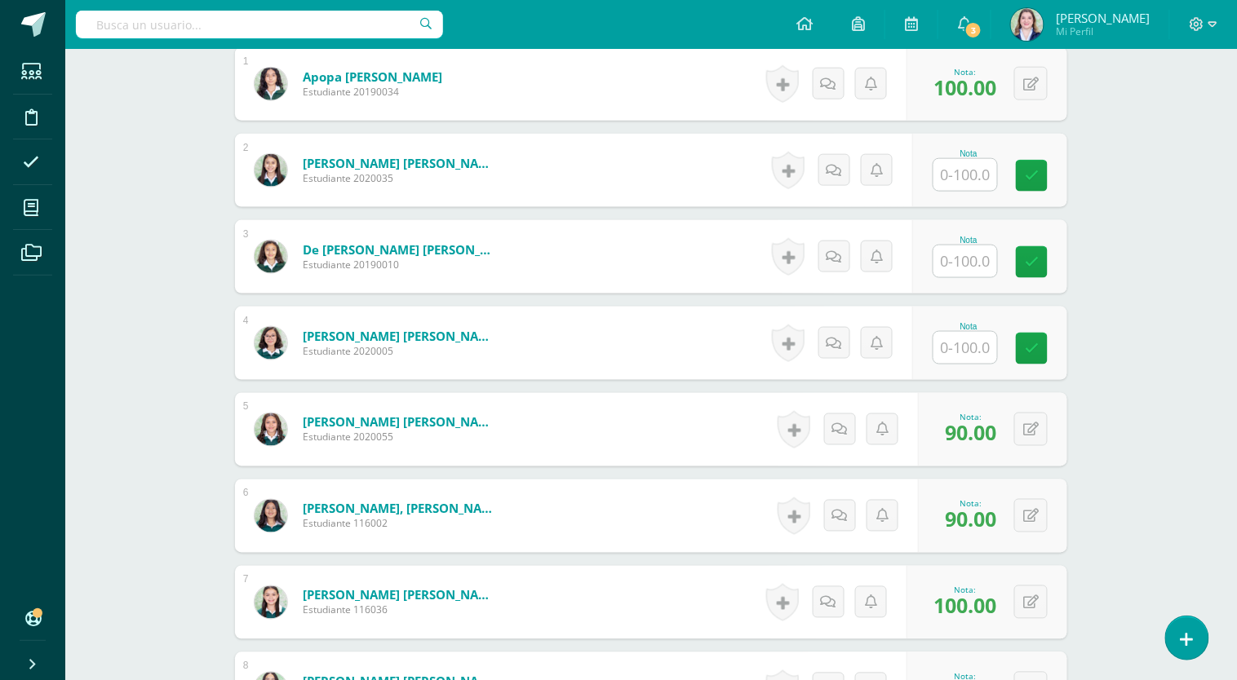
click at [975, 260] on input "text" at bounding box center [965, 262] width 64 height 32
type input "95"
click at [1047, 258] on icon at bounding box center [1043, 262] width 15 height 14
click at [976, 170] on input "text" at bounding box center [965, 175] width 64 height 32
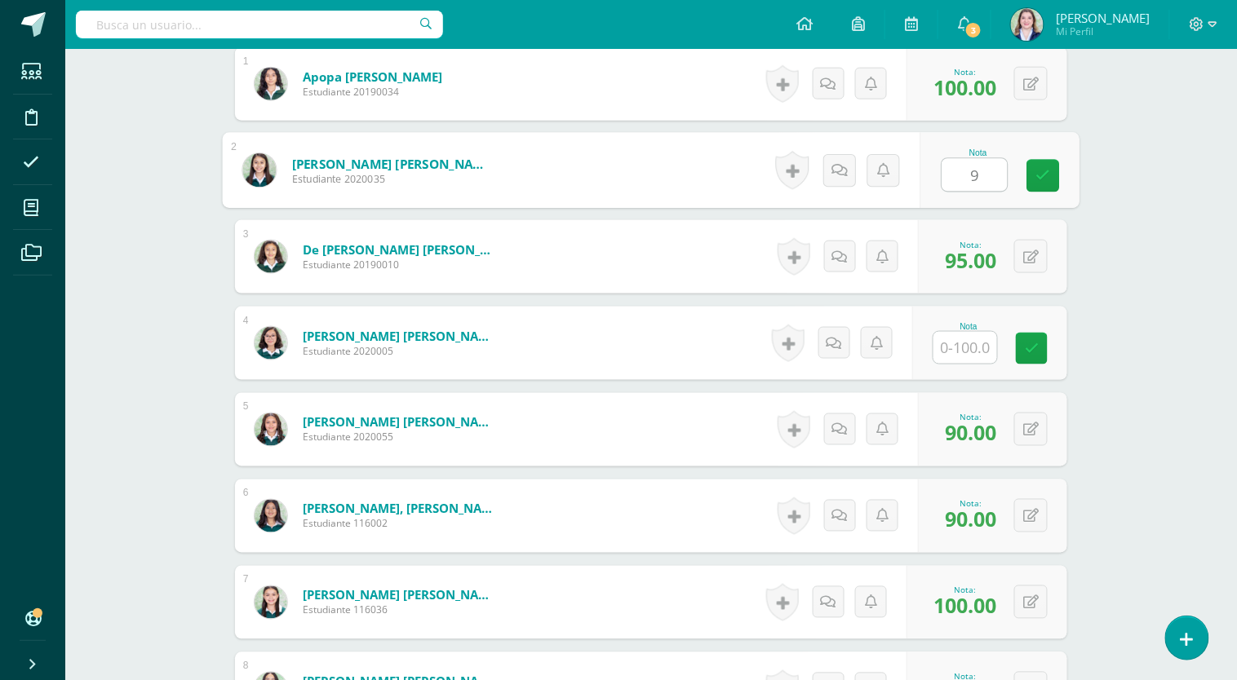
type input "95"
click at [1035, 170] on link at bounding box center [1043, 176] width 33 height 33
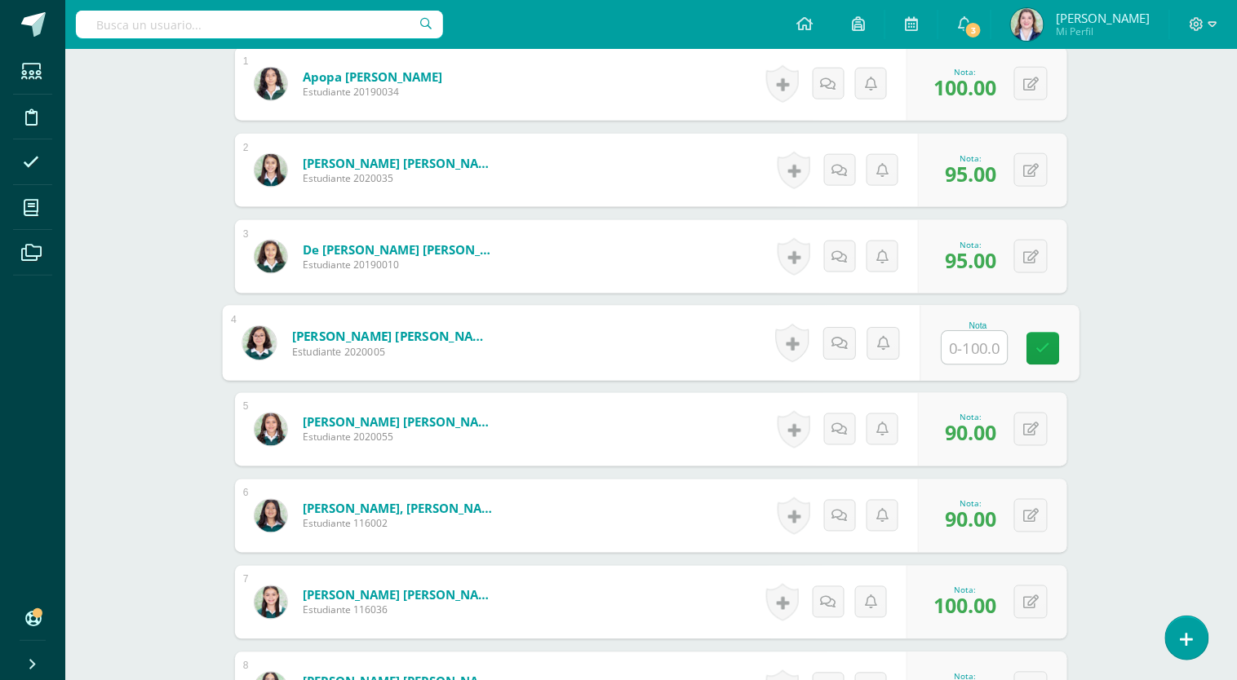
click at [971, 343] on input "text" at bounding box center [974, 348] width 65 height 33
type input "100"
click at [1049, 349] on icon at bounding box center [1043, 349] width 15 height 14
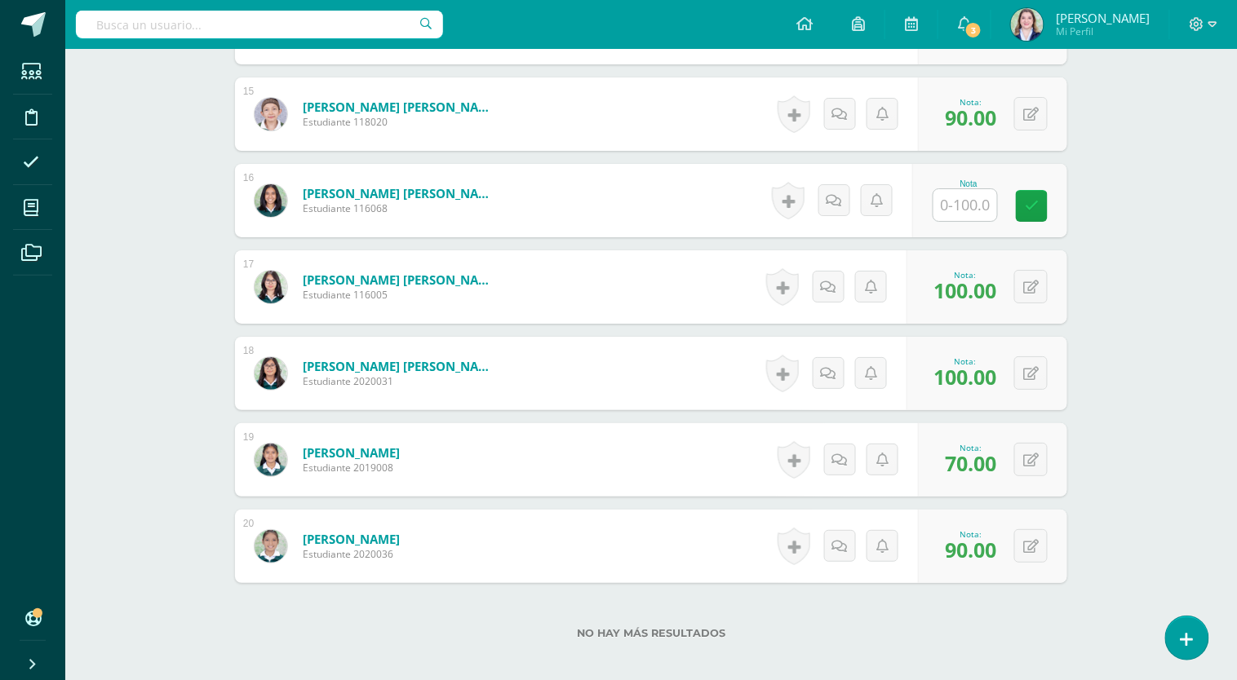
scroll to position [1719, 0]
